Goal: Navigation & Orientation: Find specific page/section

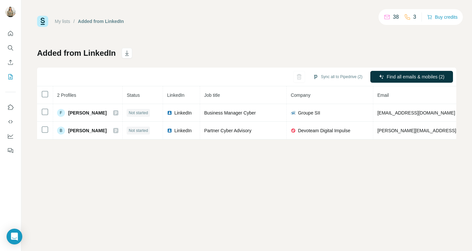
scroll to position [0, 135]
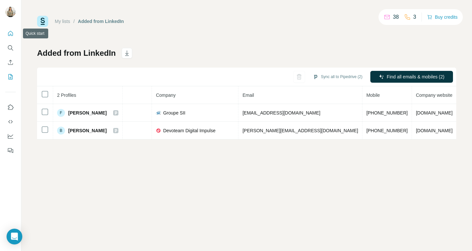
click at [10, 35] on icon "Quick start" at bounding box center [10, 33] width 5 height 5
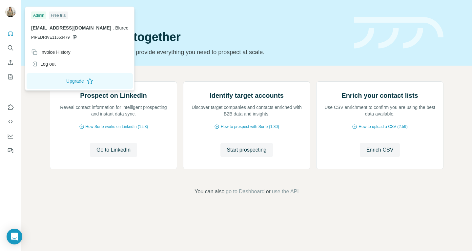
click at [9, 13] on img at bounding box center [10, 12] width 10 height 10
click at [14, 35] on button "Quick start" at bounding box center [10, 34] width 10 height 12
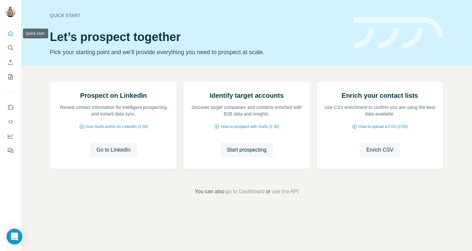
click at [8, 33] on icon "Quick start" at bounding box center [10, 33] width 5 height 5
click at [12, 49] on icon "Search" at bounding box center [10, 48] width 7 height 7
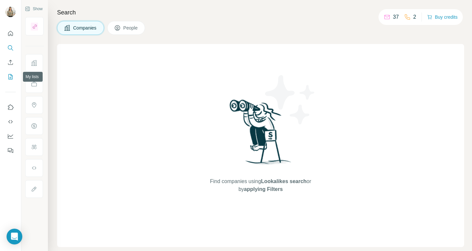
click at [10, 76] on icon "My lists" at bounding box center [10, 76] width 7 height 7
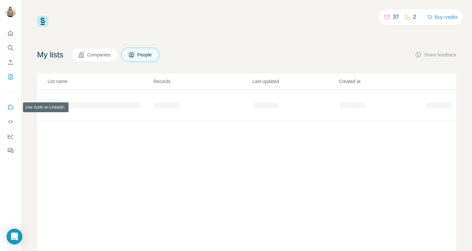
click at [12, 105] on icon "Use Surfe on LinkedIn" at bounding box center [11, 106] width 6 height 5
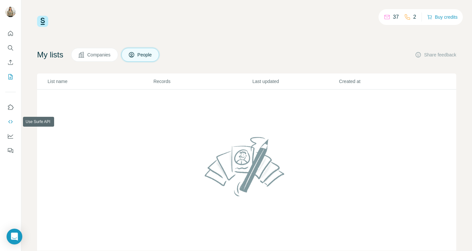
click at [10, 123] on icon "Use Surfe API" at bounding box center [10, 121] width 7 height 7
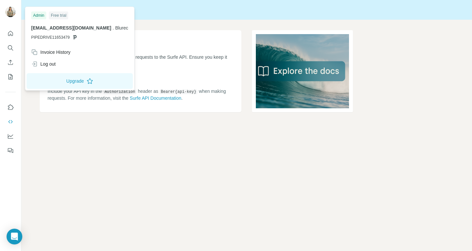
click at [11, 7] on img at bounding box center [10, 12] width 10 height 10
click at [42, 17] on div "Admin" at bounding box center [38, 15] width 15 height 8
click at [52, 31] on div "chaima.segni@blurec.pro . Blurec PIPEDRIVE11653479" at bounding box center [79, 33] width 97 height 16
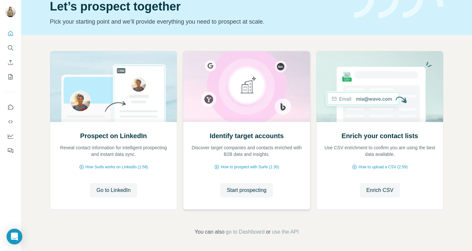
scroll to position [30, 0]
click at [113, 190] on span "Go to LinkedIn" at bounding box center [113, 190] width 34 height 8
click at [371, 188] on span "Enrich CSV" at bounding box center [379, 190] width 27 height 8
